Goal: Transaction & Acquisition: Purchase product/service

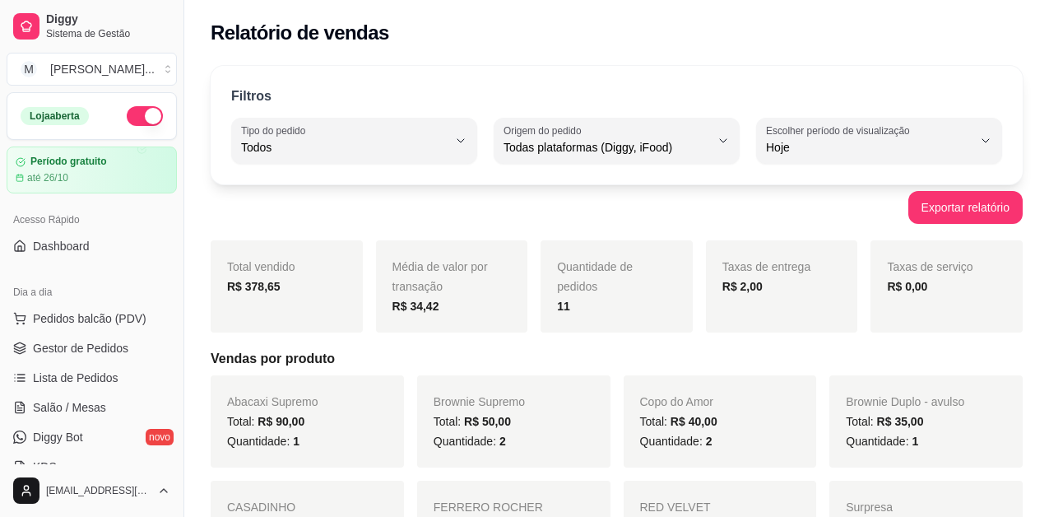
select select "ALL"
select select "0"
drag, startPoint x: 0, startPoint y: 0, endPoint x: 87, endPoint y: 323, distance: 334.1
click at [87, 323] on span "Pedidos balcão (PDV)" at bounding box center [90, 318] width 114 height 16
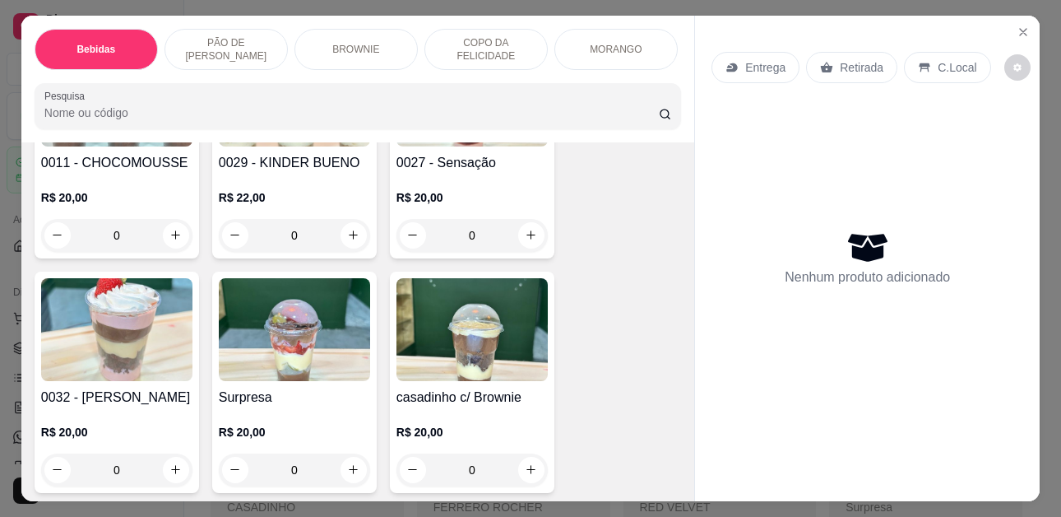
scroll to position [2798, 0]
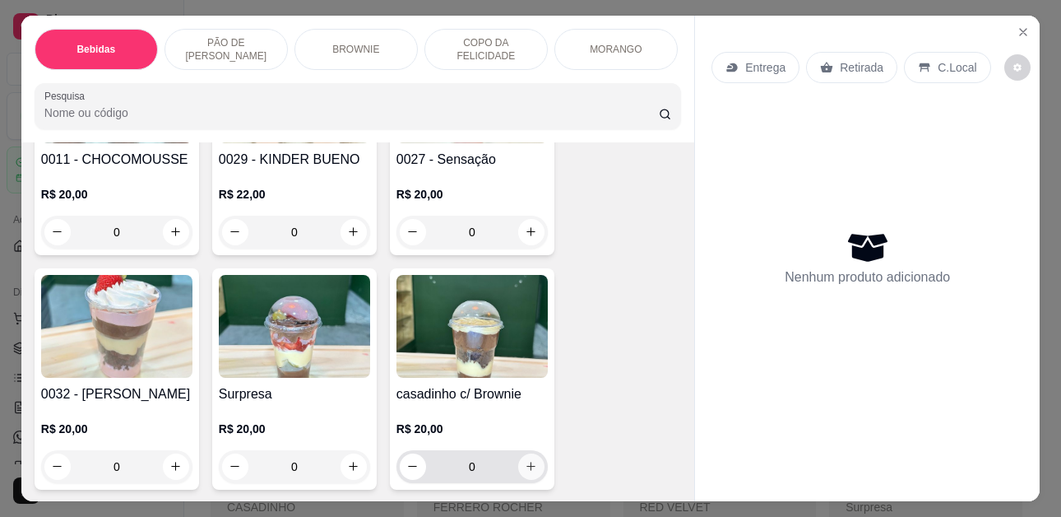
click at [525, 460] on icon "increase-product-quantity" at bounding box center [531, 466] width 12 height 12
type input "1"
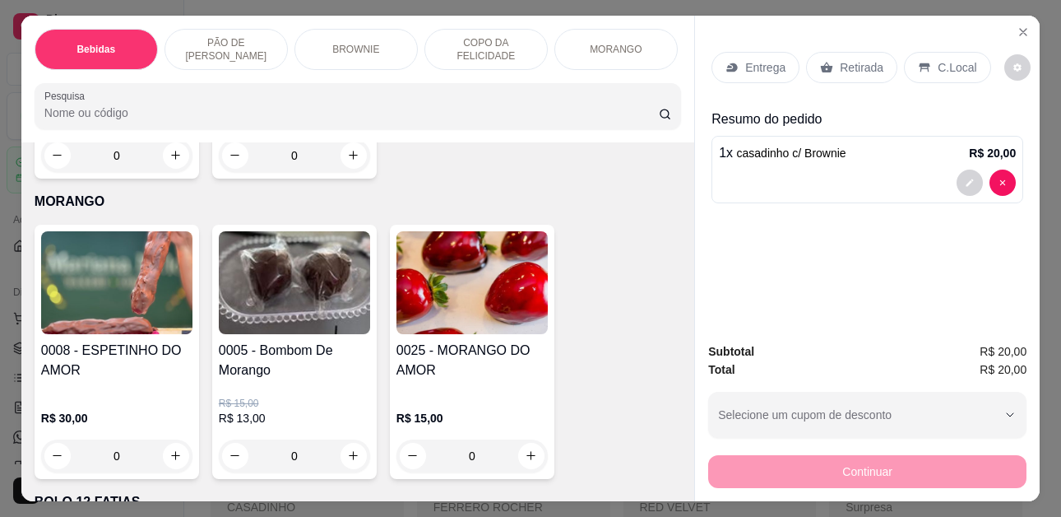
scroll to position [3456, 0]
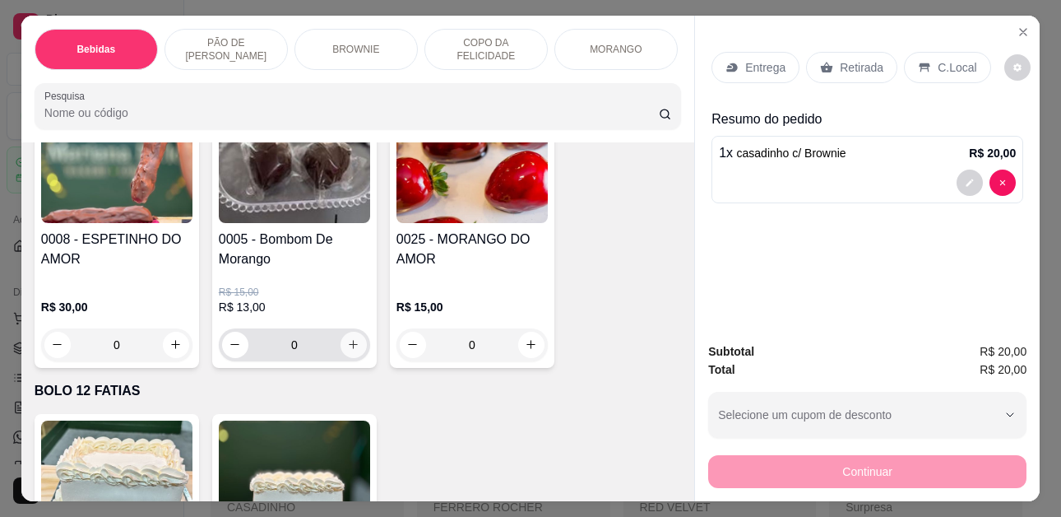
click at [350, 338] on icon "increase-product-quantity" at bounding box center [353, 344] width 12 height 12
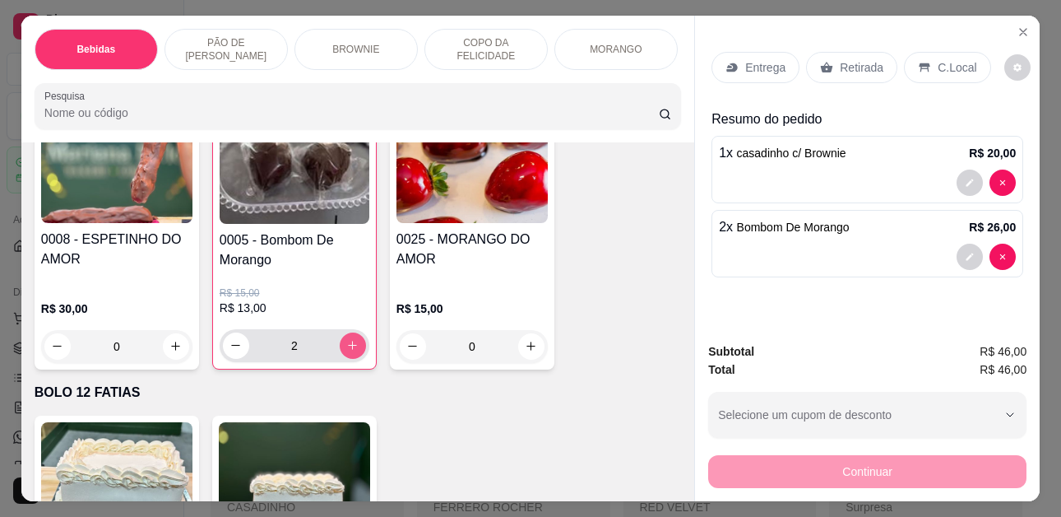
type input "2"
click at [852, 59] on p "Retirada" at bounding box center [862, 67] width 44 height 16
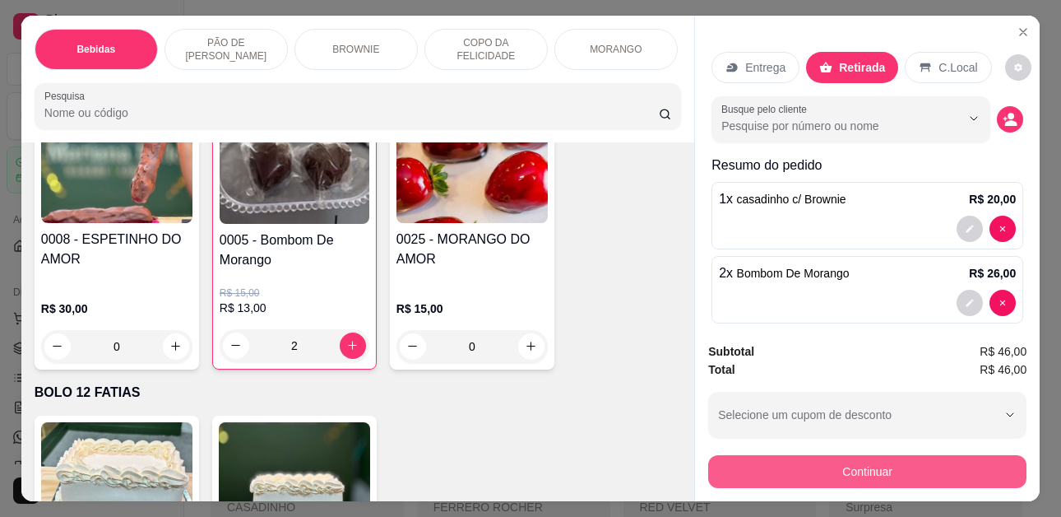
click at [880, 470] on button "Continuar" at bounding box center [867, 471] width 318 height 33
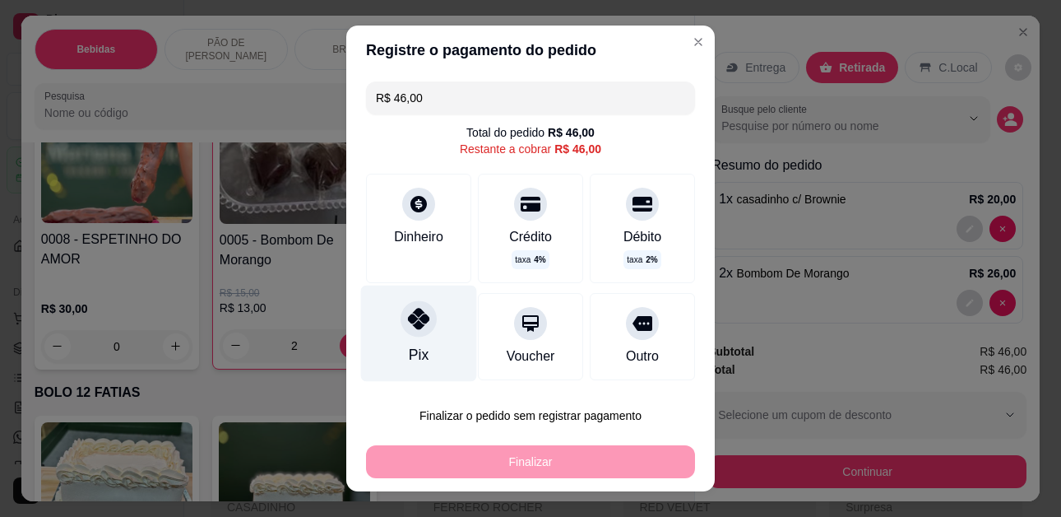
click at [450, 343] on div "Pix" at bounding box center [419, 334] width 116 height 96
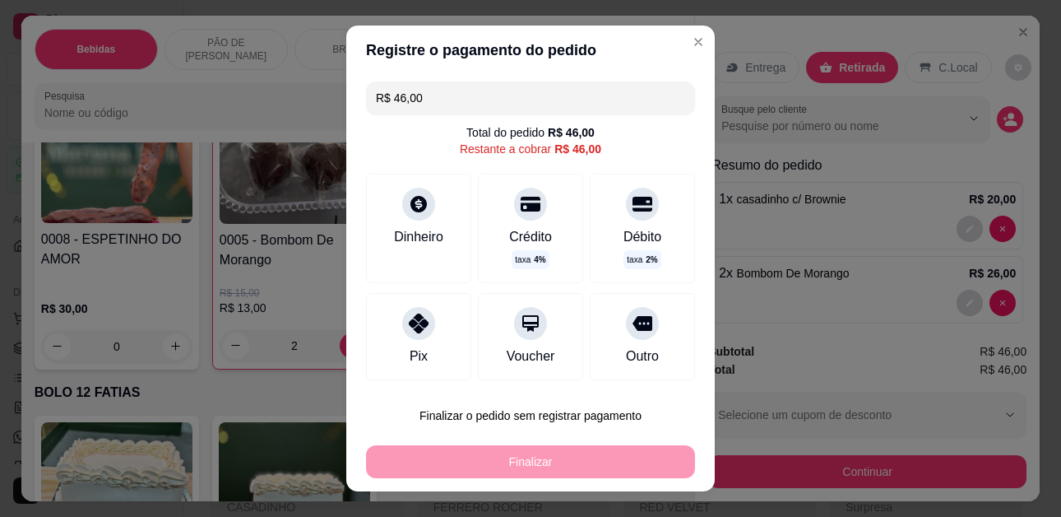
type input "R$ 0,00"
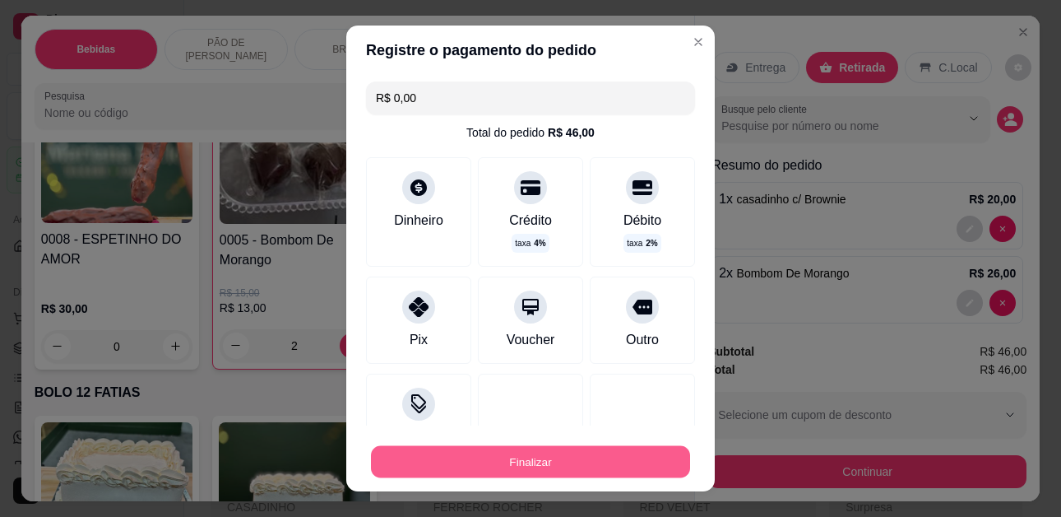
click at [546, 459] on button "Finalizar" at bounding box center [530, 461] width 319 height 32
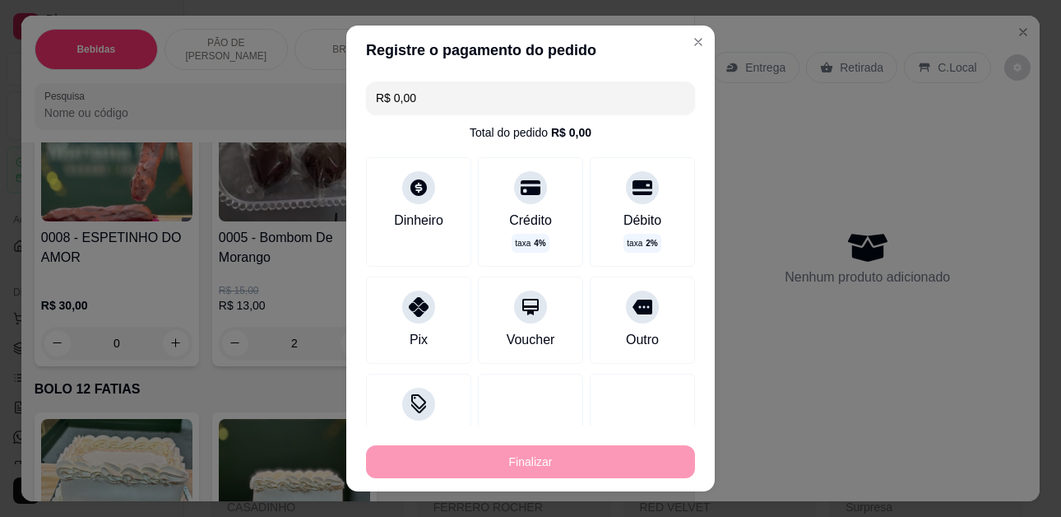
type input "0"
type input "-R$ 46,00"
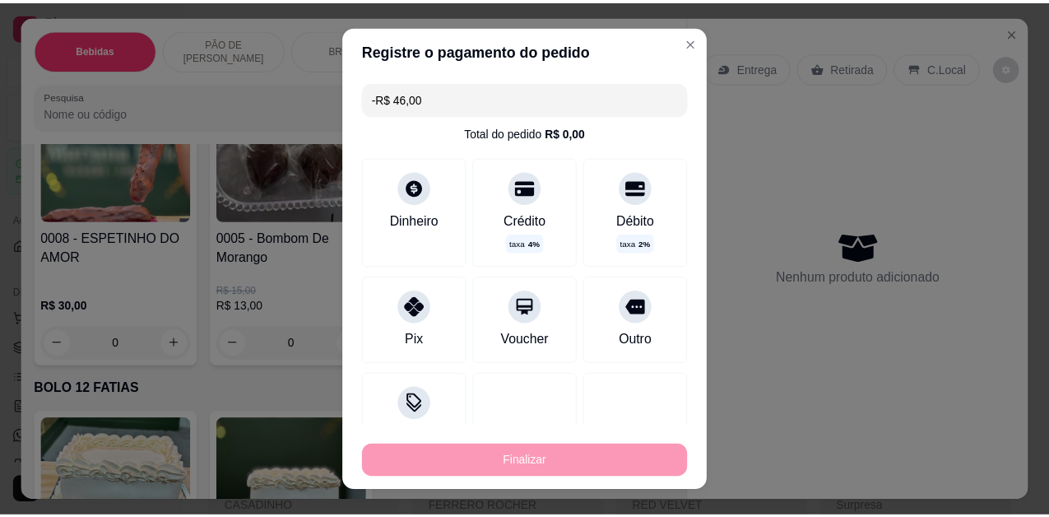
scroll to position [3454, 0]
